Goal: Check status: Check status

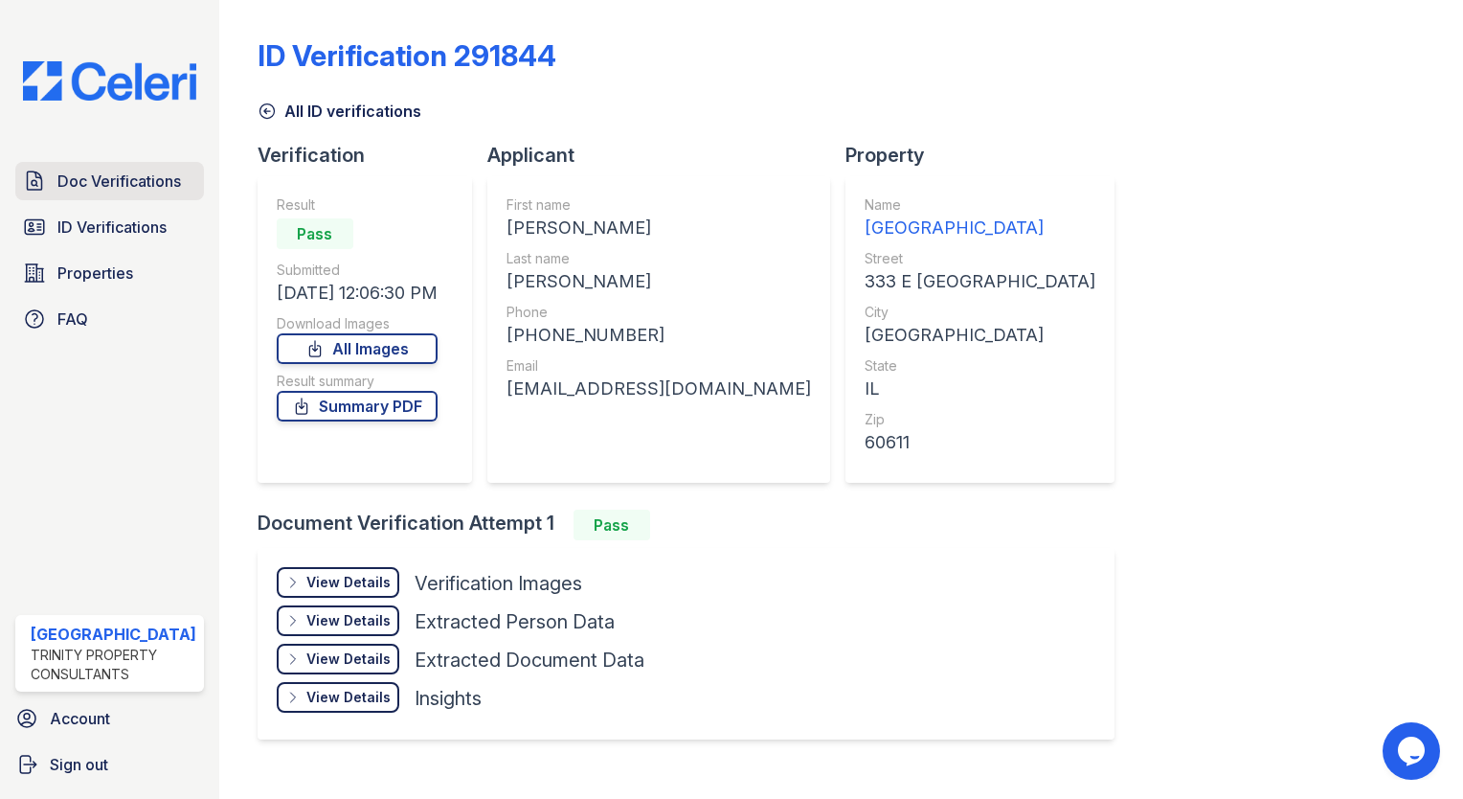
click at [129, 174] on span "Doc Verifications" at bounding box center [119, 180] width 124 height 23
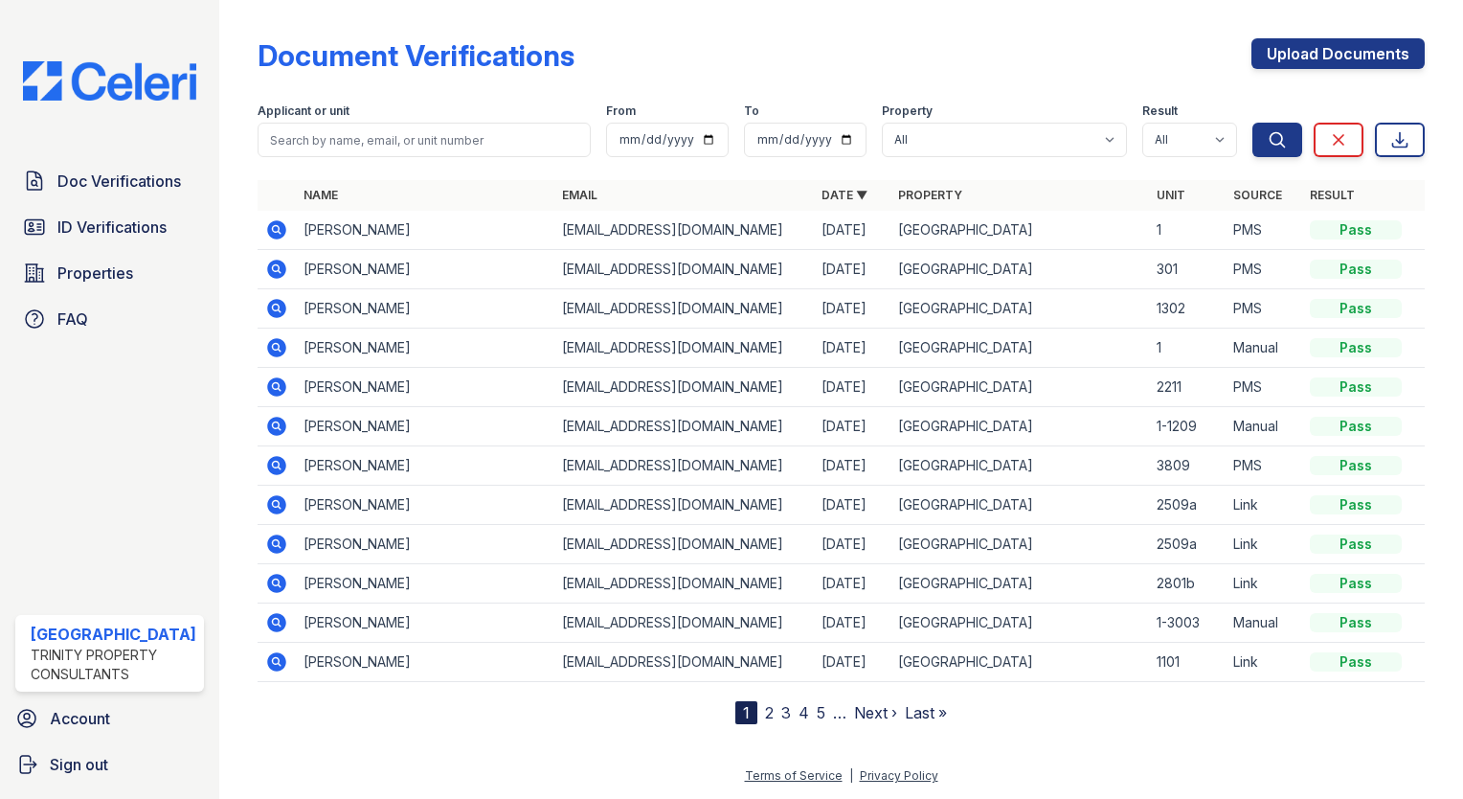
click at [129, 174] on span "Doc Verifications" at bounding box center [119, 180] width 124 height 23
click at [276, 262] on icon at bounding box center [276, 269] width 19 height 19
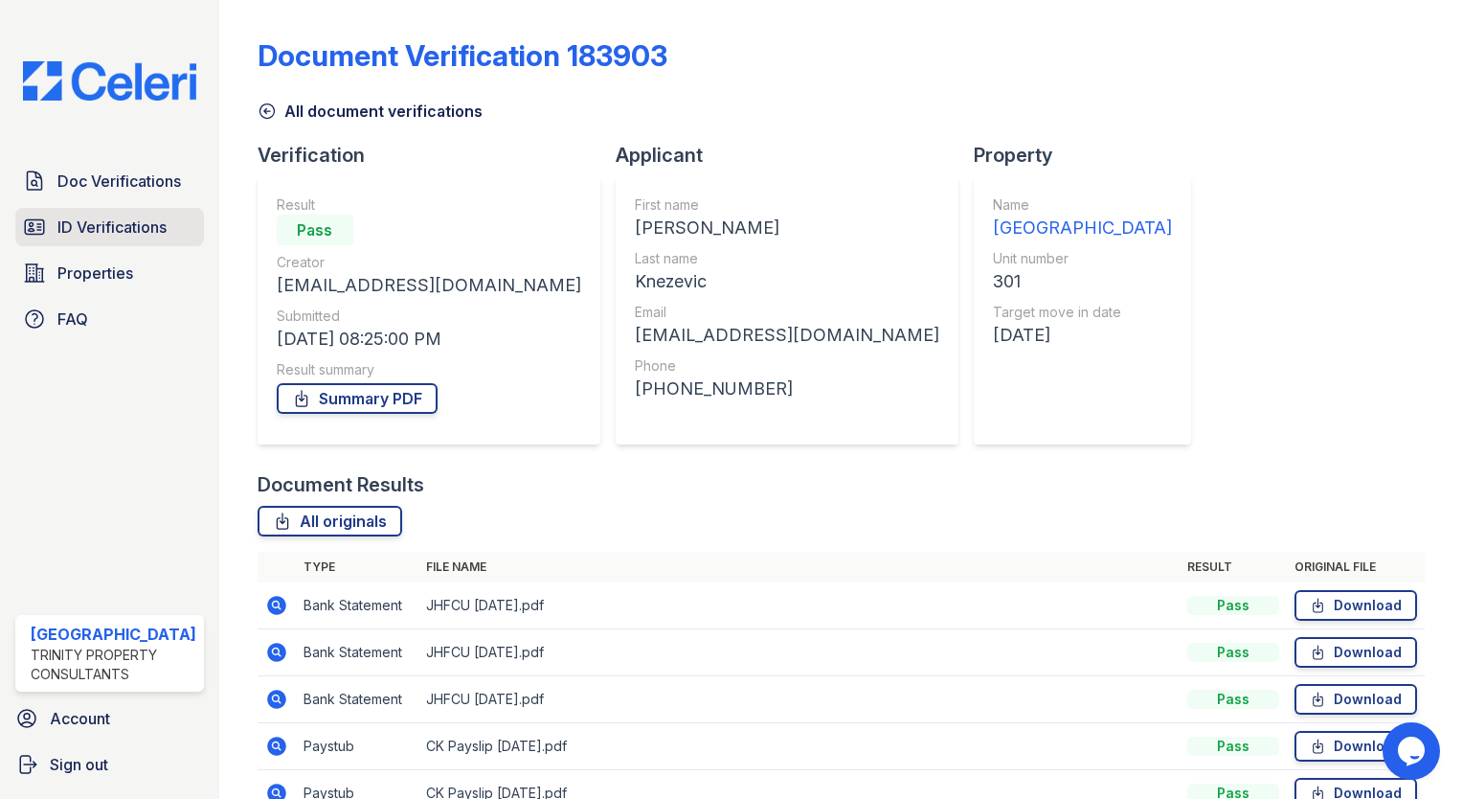
click at [126, 215] on span "ID Verifications" at bounding box center [111, 226] width 109 height 23
